Goal: Obtain resource: Download file/media

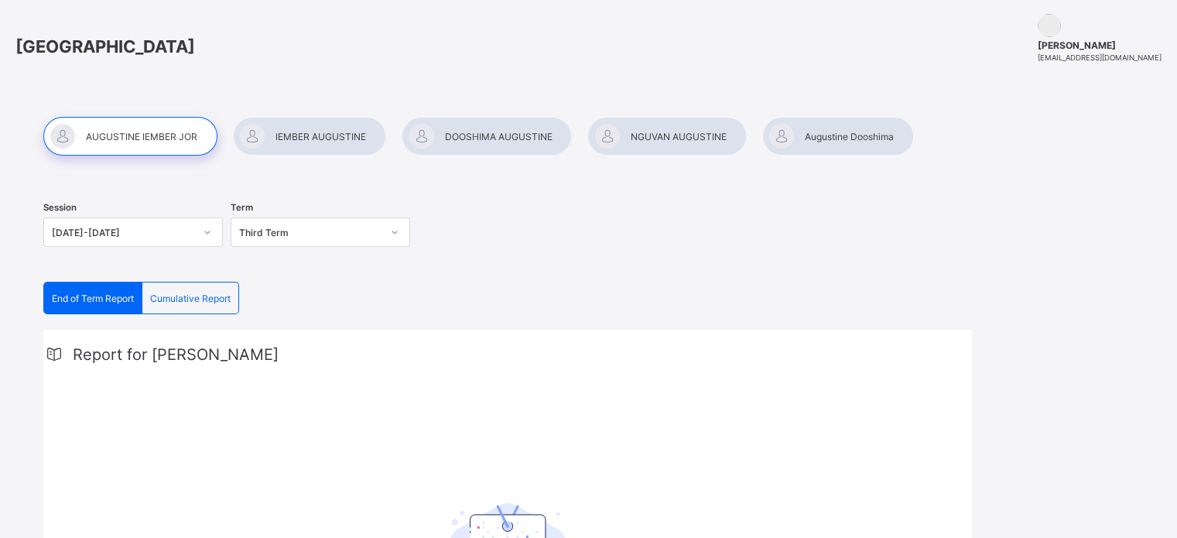
scroll to position [40, 0]
click at [843, 141] on div at bounding box center [838, 137] width 152 height 39
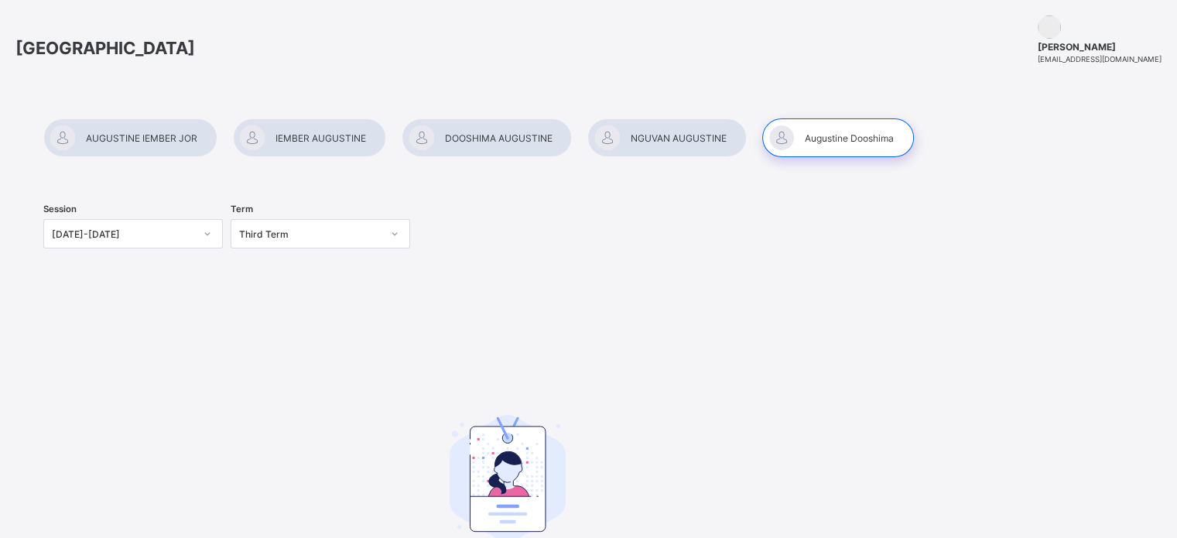
click at [829, 137] on div at bounding box center [838, 137] width 152 height 39
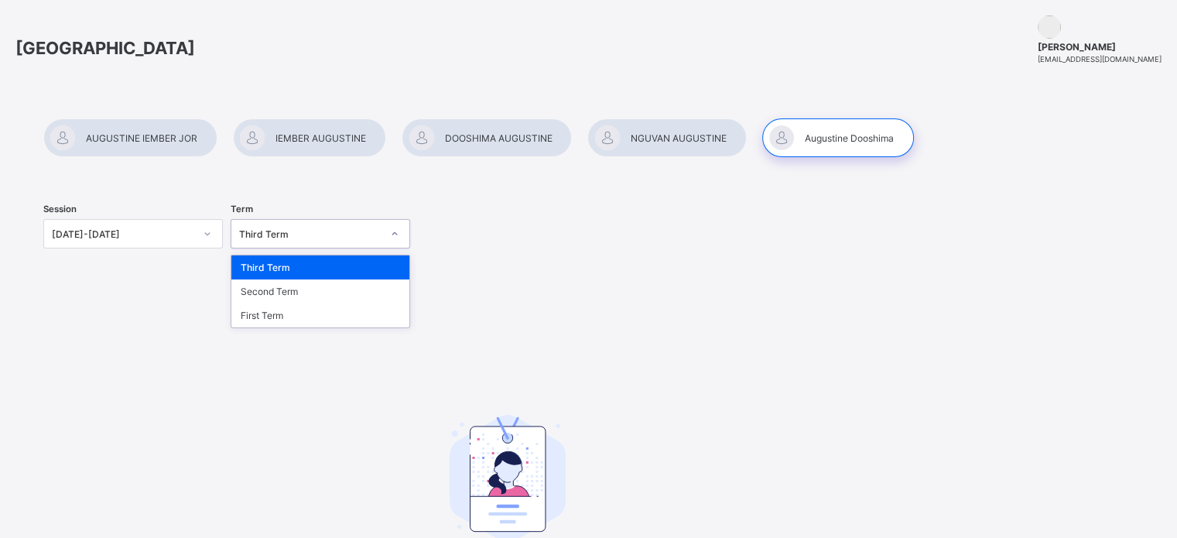
click at [396, 231] on icon at bounding box center [394, 233] width 9 height 15
click at [297, 269] on div "Third Term" at bounding box center [320, 267] width 178 height 24
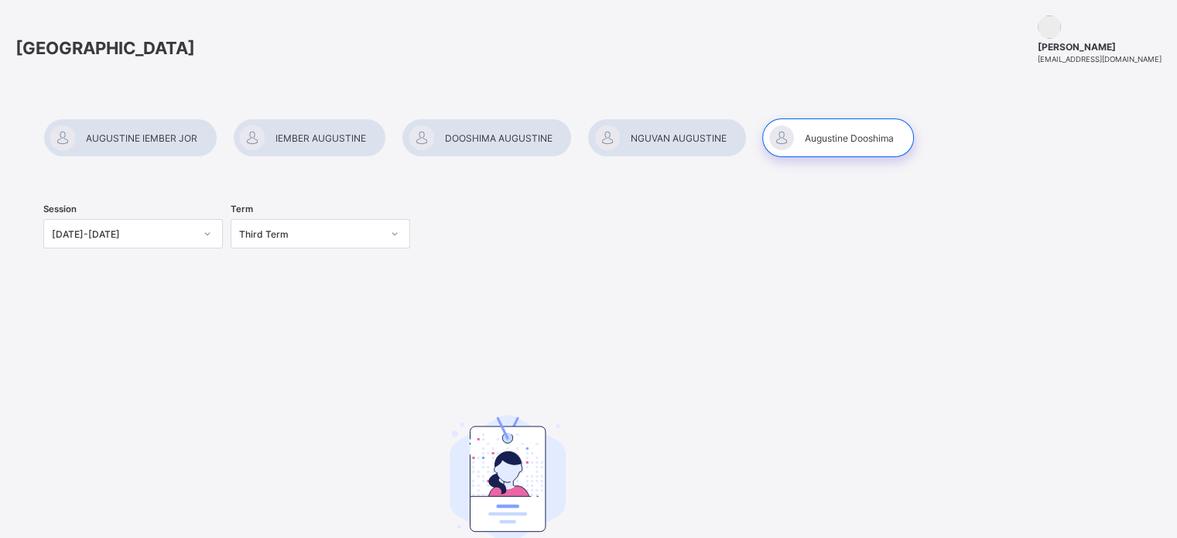
click at [666, 138] on div at bounding box center [666, 137] width 159 height 39
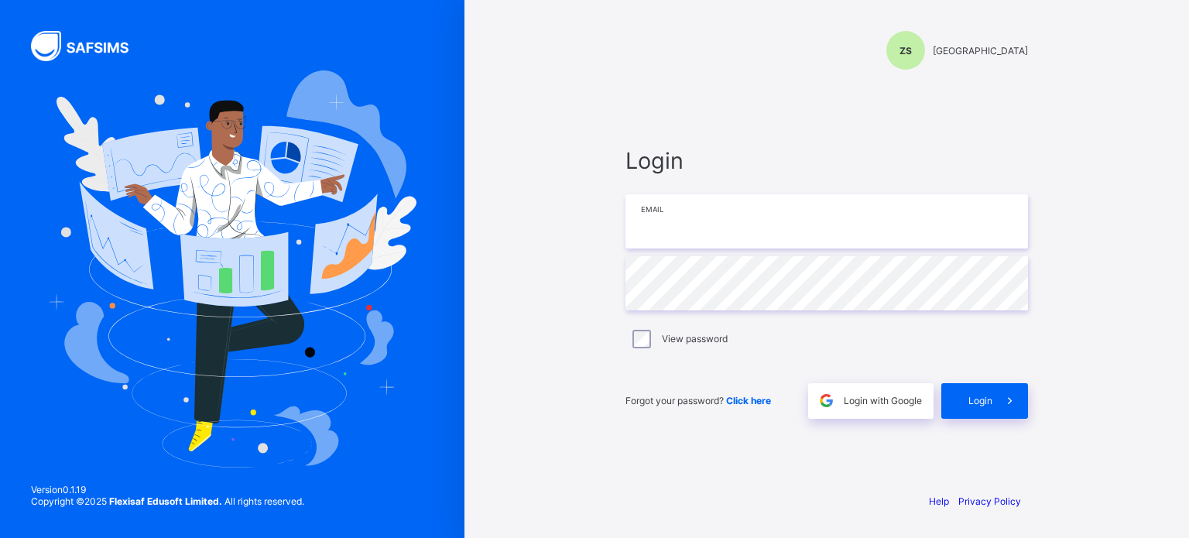
click at [696, 232] on input "email" at bounding box center [826, 221] width 402 height 54
type input "**********"
click at [982, 396] on span "Login" at bounding box center [980, 401] width 24 height 12
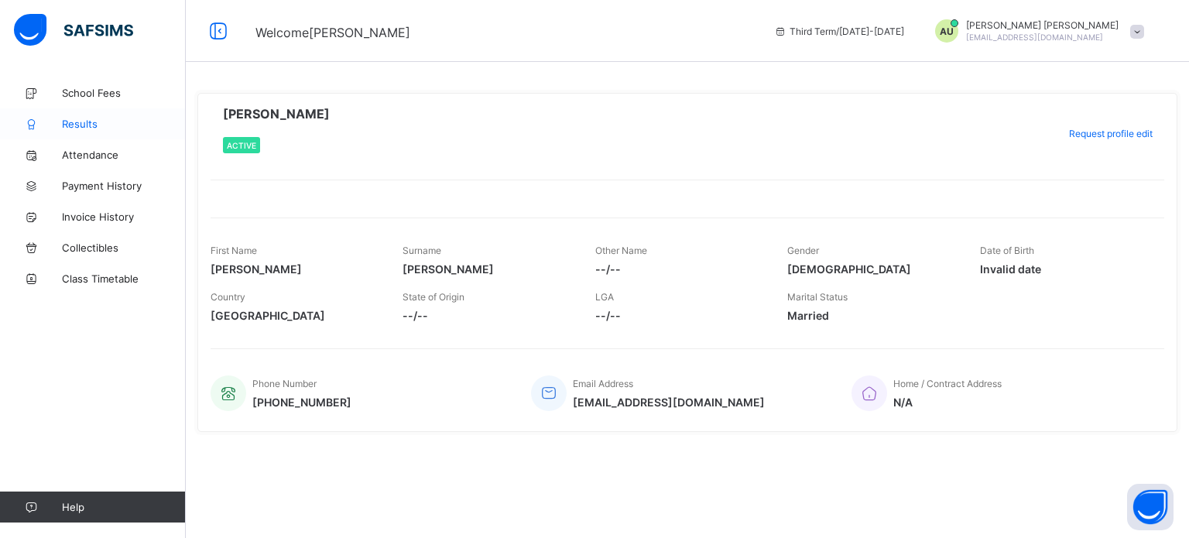
click at [77, 122] on span "Results" at bounding box center [124, 124] width 124 height 12
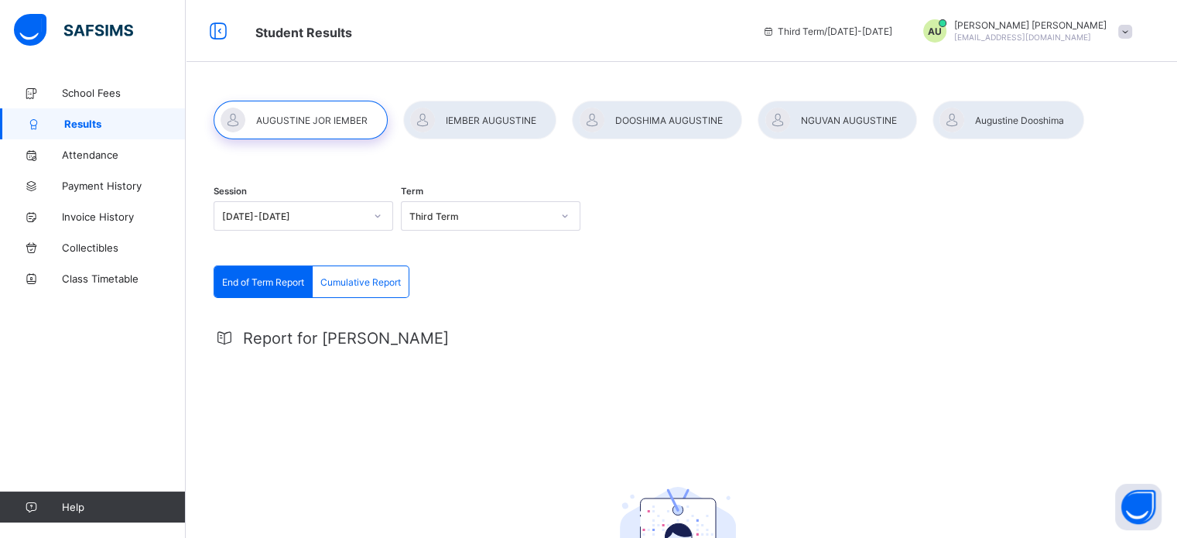
click at [825, 114] on div at bounding box center [837, 120] width 159 height 39
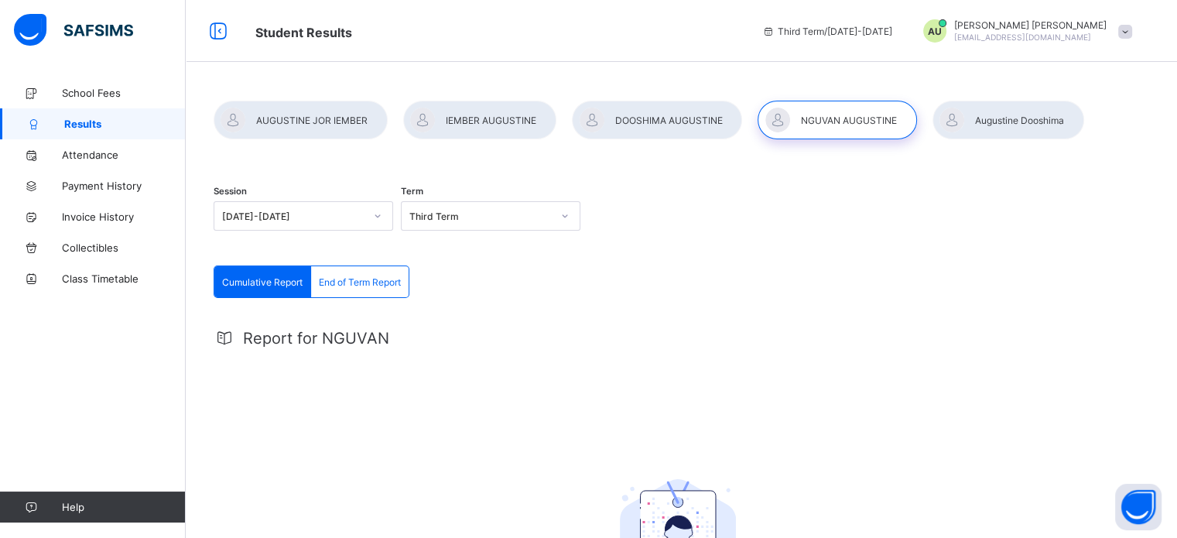
click at [1019, 120] on div at bounding box center [1009, 120] width 152 height 39
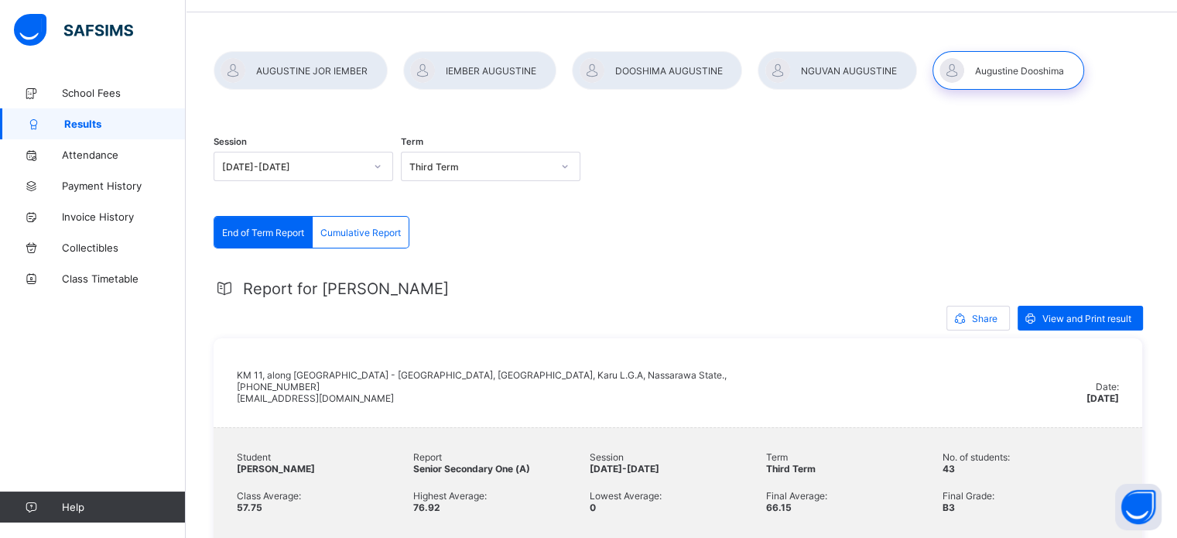
scroll to position [46, 0]
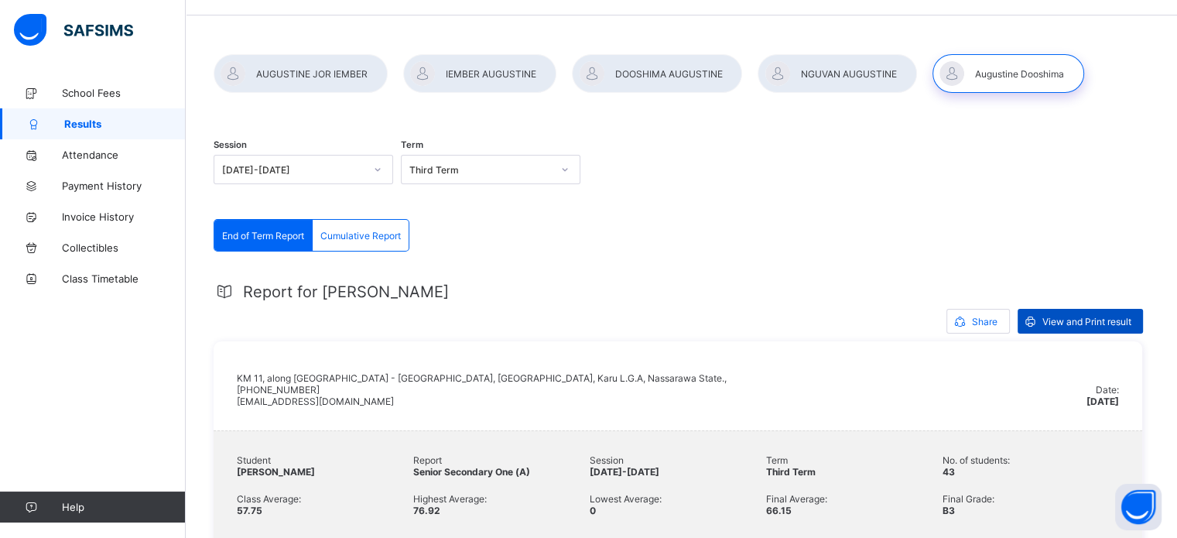
click at [1062, 324] on span "View and Print result" at bounding box center [1087, 322] width 89 height 12
click at [836, 69] on div at bounding box center [837, 73] width 159 height 39
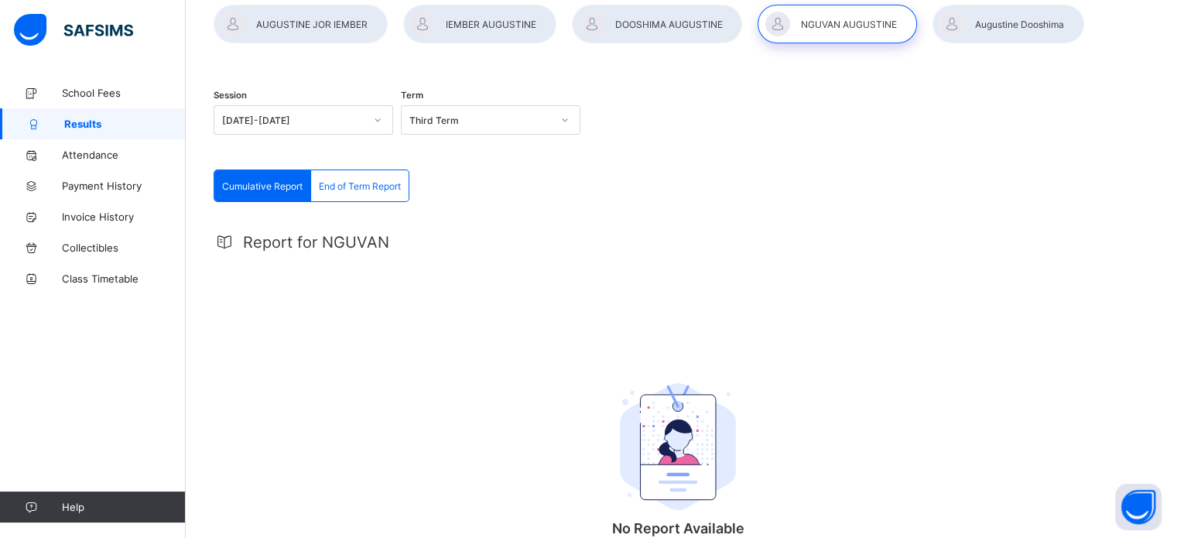
scroll to position [0, 0]
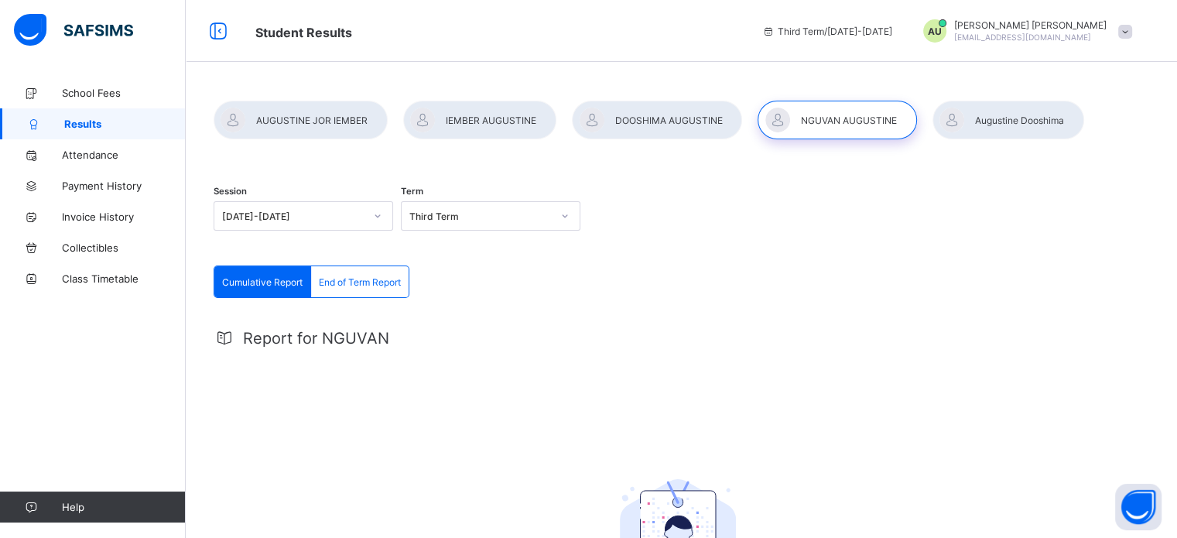
click at [300, 117] on div at bounding box center [301, 120] width 174 height 39
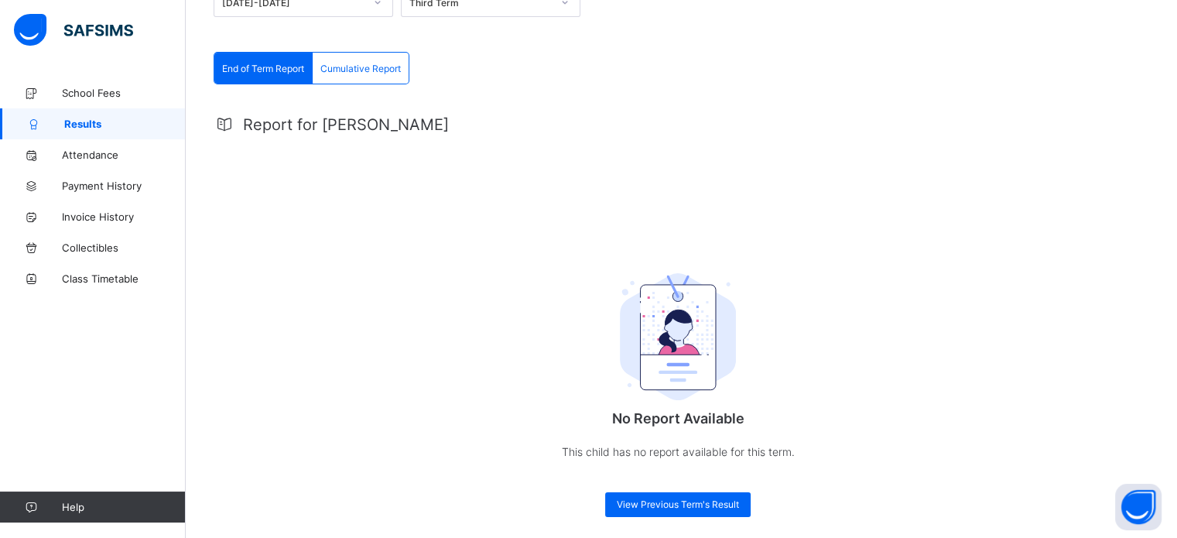
scroll to position [223, 0]
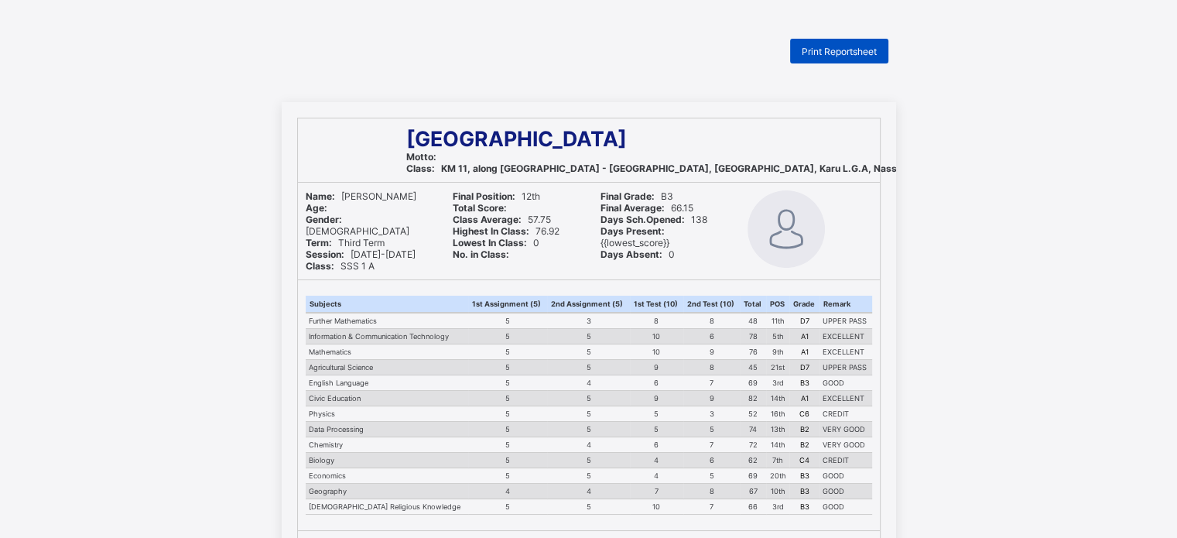
click at [834, 46] on span "Print Reportsheet" at bounding box center [839, 52] width 75 height 12
click at [834, 47] on span "Print Reportsheet" at bounding box center [839, 52] width 75 height 12
click at [841, 52] on span "Print Reportsheet" at bounding box center [839, 52] width 75 height 12
